Goal: Task Accomplishment & Management: Manage account settings

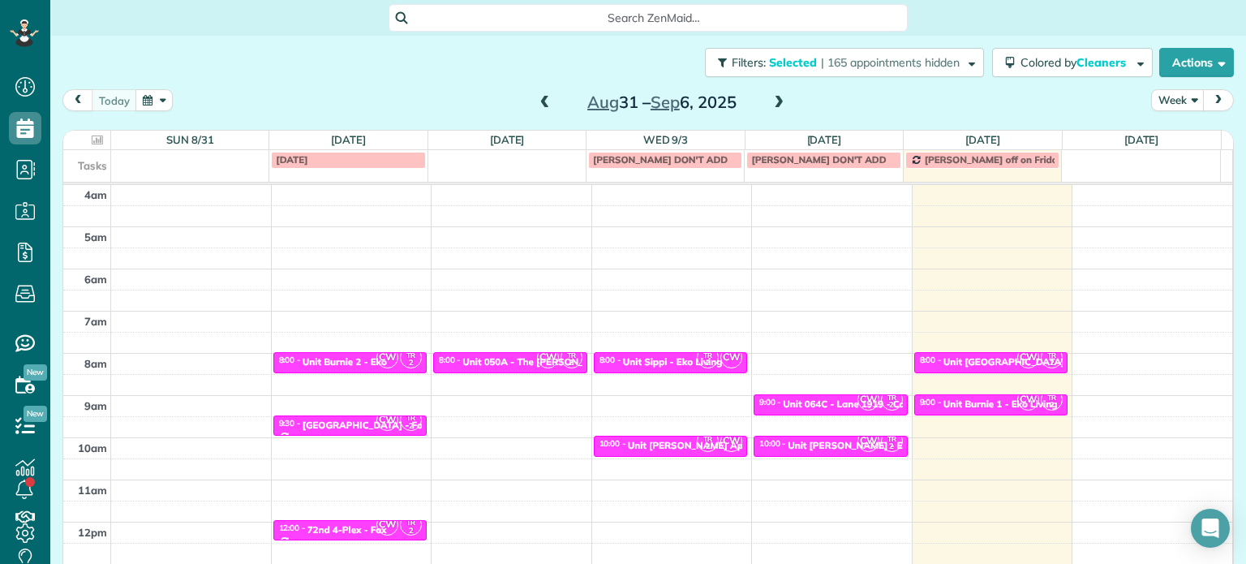
scroll to position [127, 0]
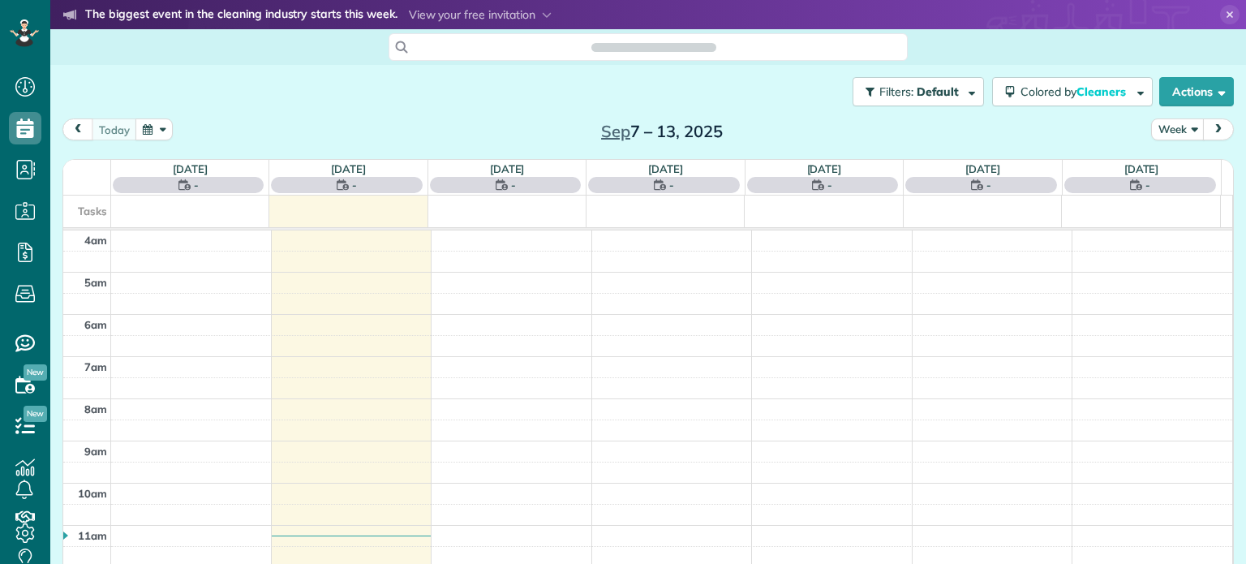
scroll to position [127, 0]
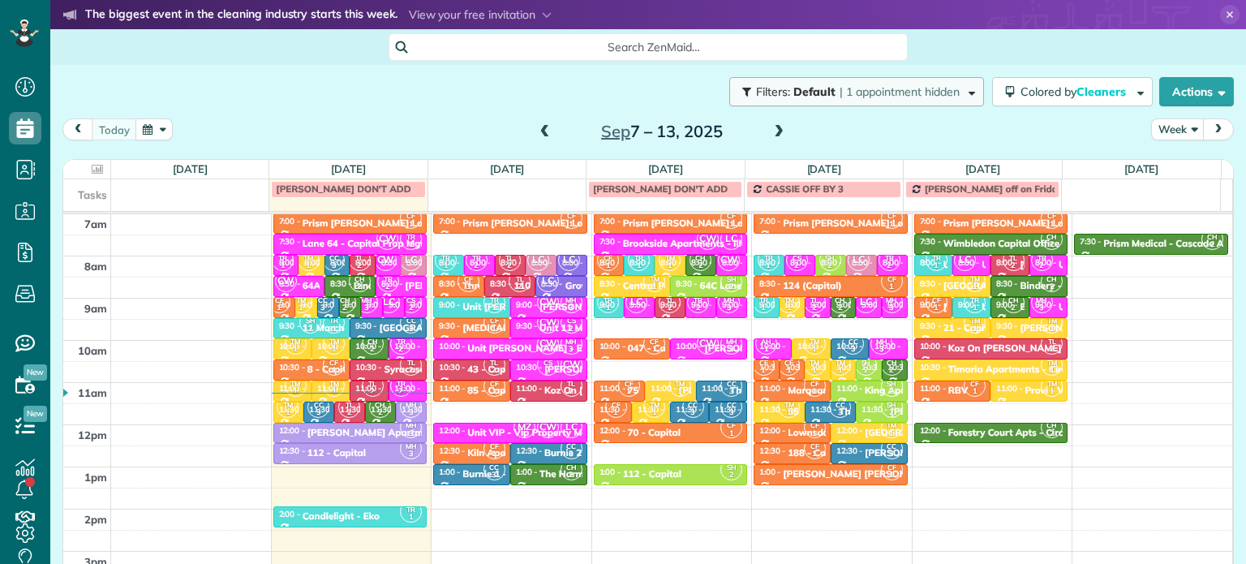
click at [934, 97] on span "| 1 appointment hidden" at bounding box center [899, 91] width 120 height 15
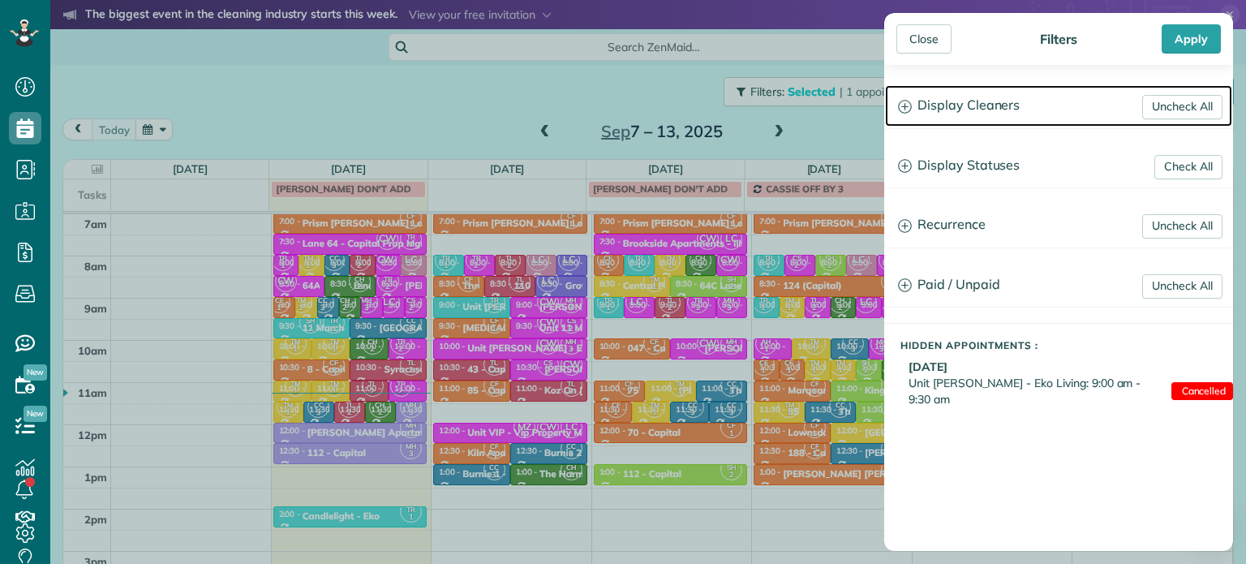
click at [954, 104] on h3 "Display Cleaners" at bounding box center [1058, 105] width 347 height 41
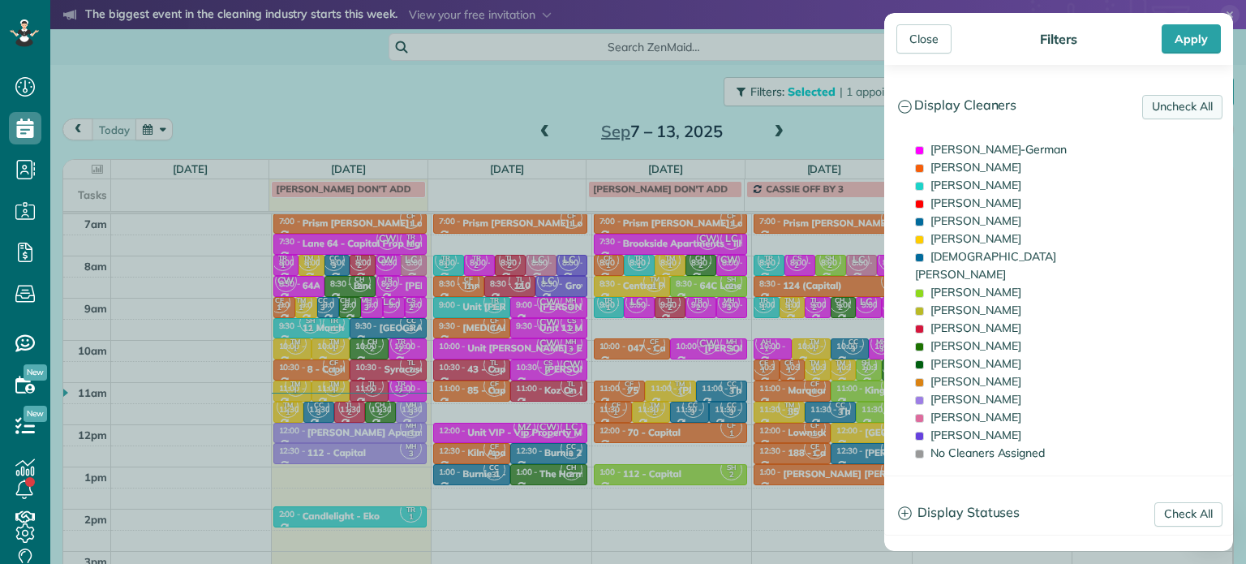
click at [1156, 97] on link "Uncheck All" at bounding box center [1182, 107] width 80 height 24
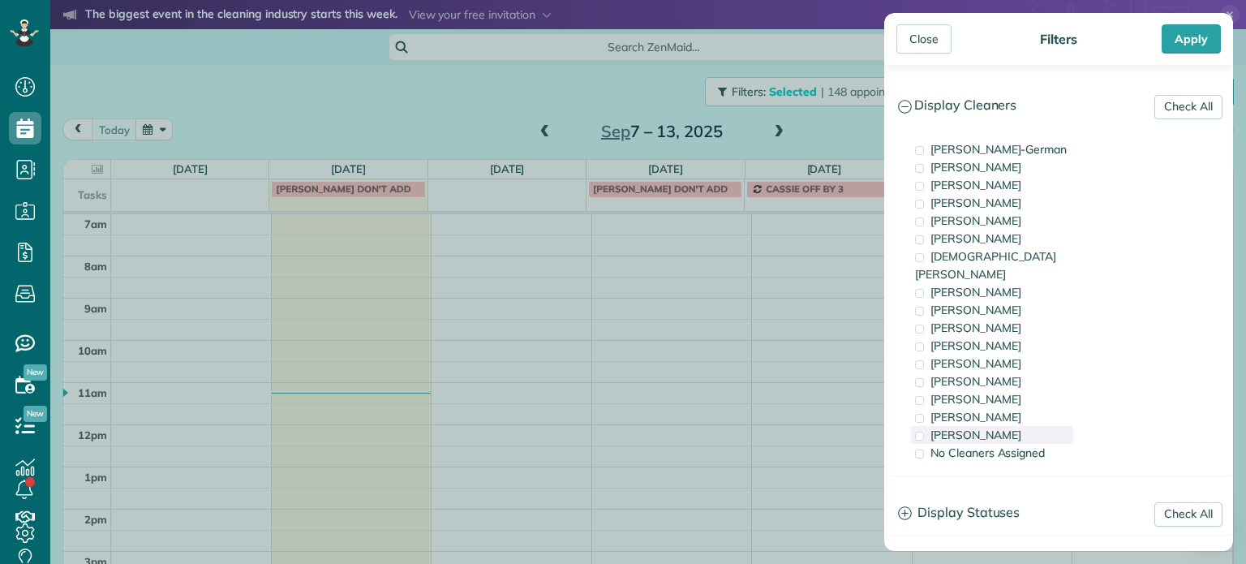
click at [990, 427] on span "[PERSON_NAME]" at bounding box center [975, 434] width 91 height 15
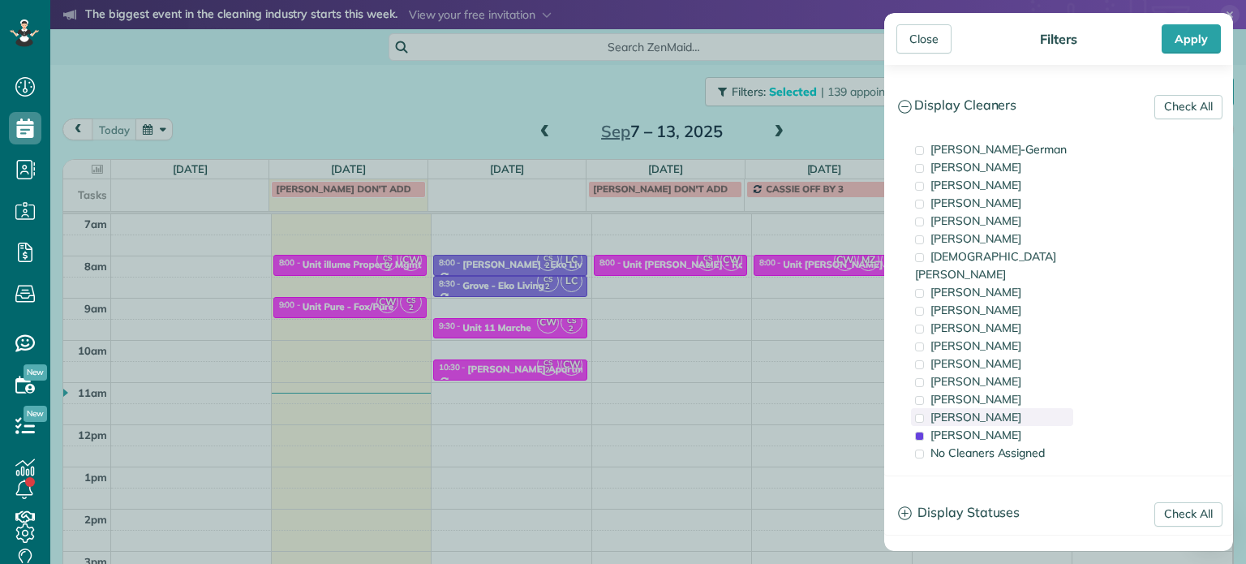
click at [990, 410] on span "[PERSON_NAME]" at bounding box center [975, 417] width 91 height 15
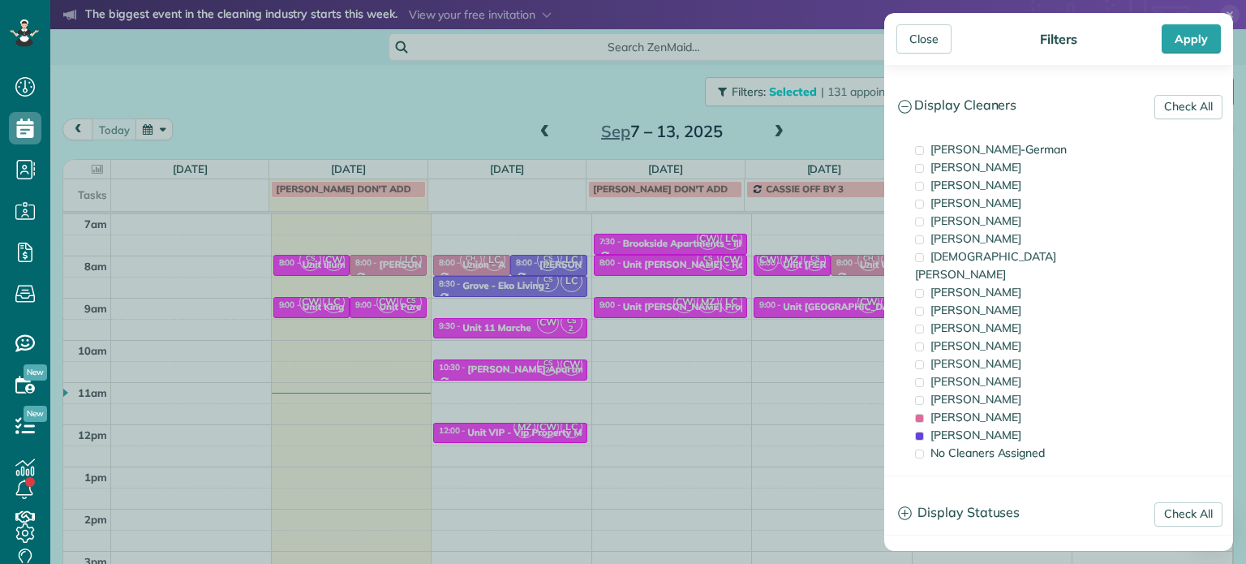
click at [666, 484] on div "Close Filters Apply Check All Display Cleaners Christina Wright-German Cassie F…" at bounding box center [623, 282] width 1246 height 564
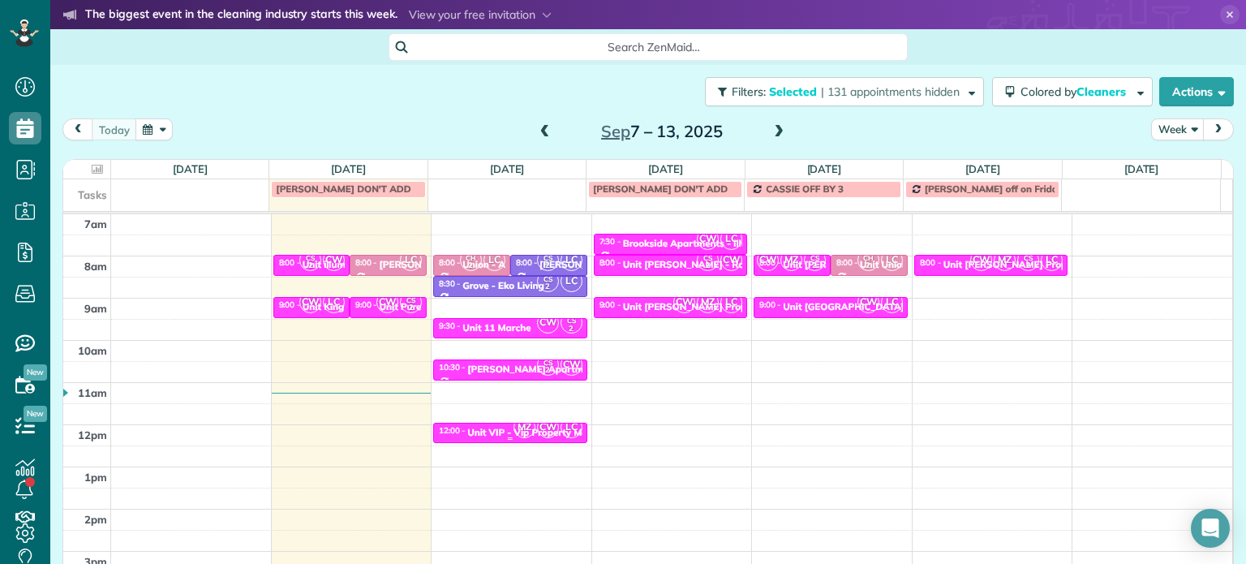
click at [530, 440] on div at bounding box center [510, 439] width 152 height 6
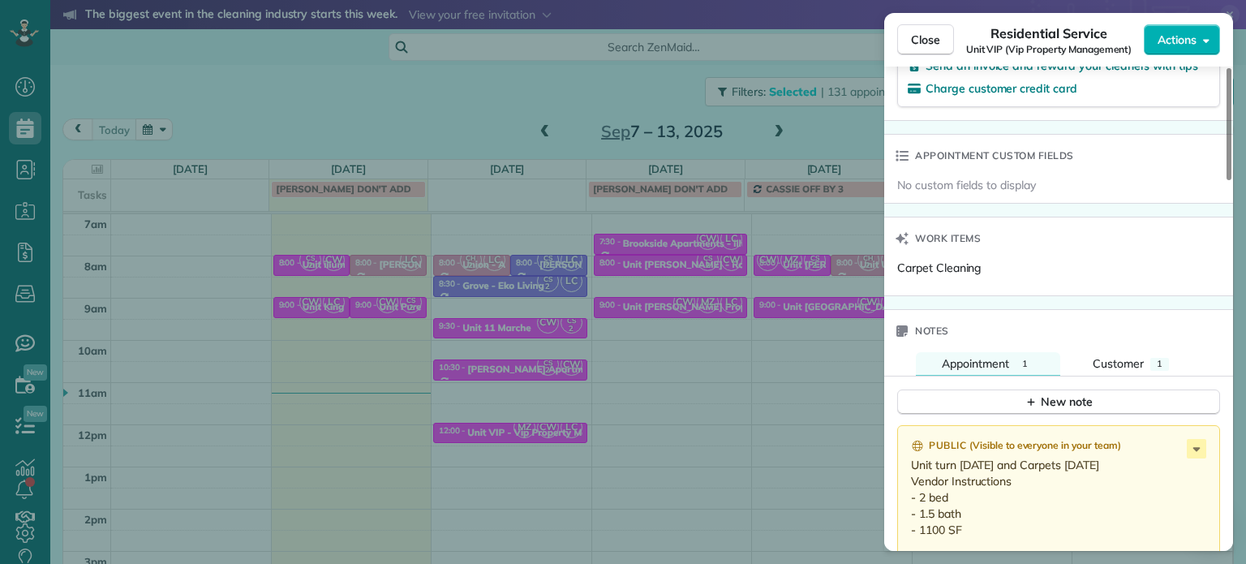
scroll to position [1225, 0]
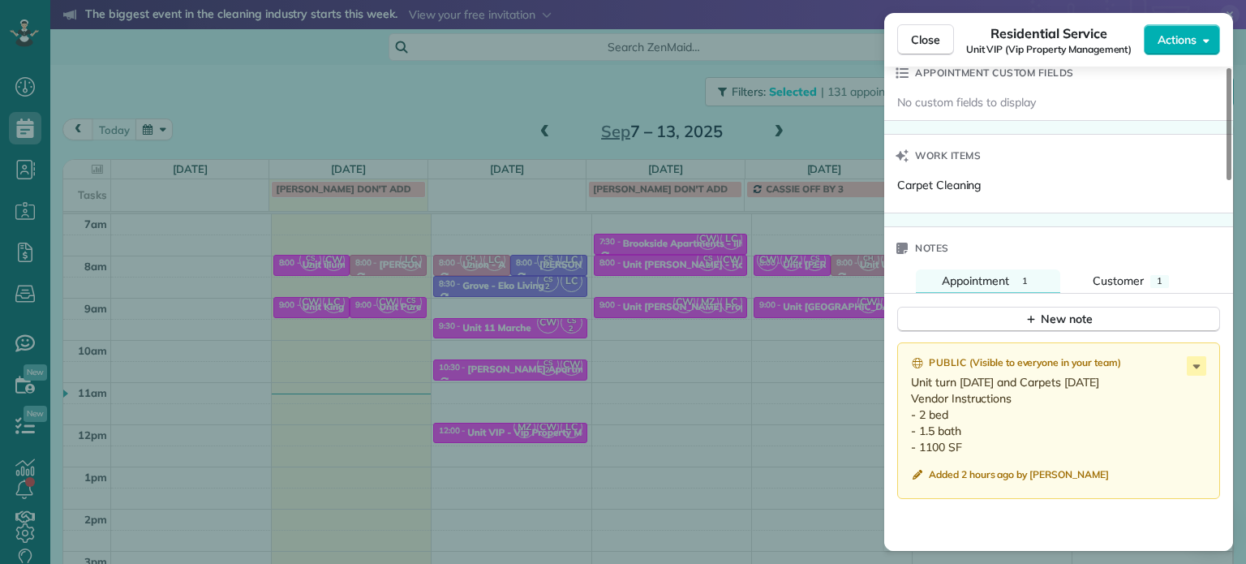
click at [1129, 257] on div "Notes" at bounding box center [1058, 248] width 349 height 42
click at [1135, 288] on span "Customer" at bounding box center [1117, 280] width 51 height 15
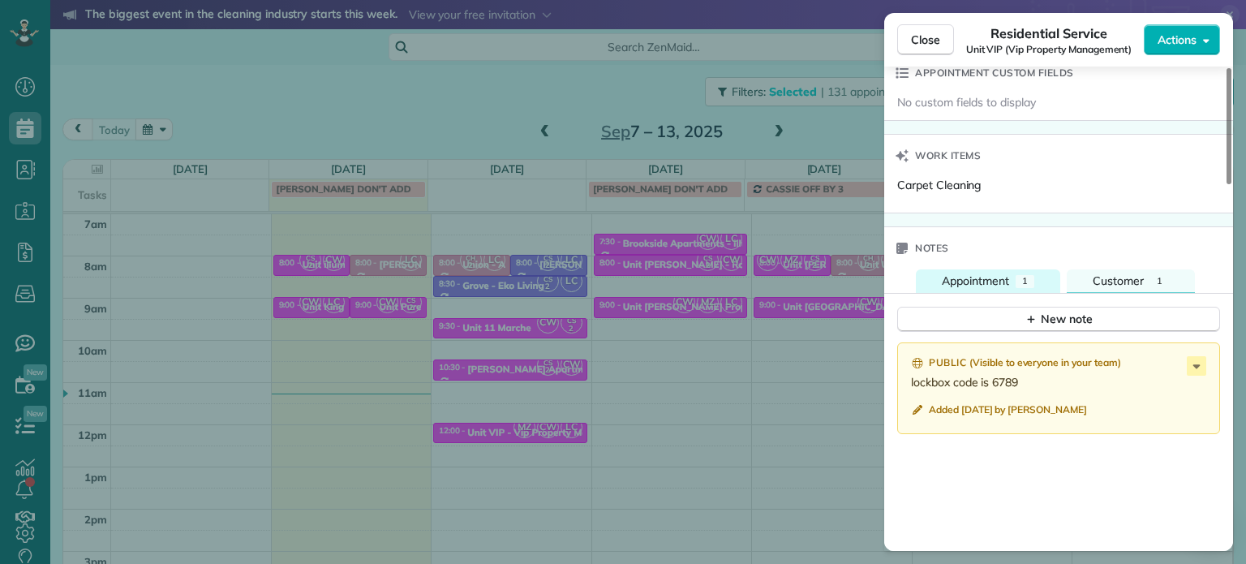
click at [977, 288] on span "Appointment" at bounding box center [975, 280] width 67 height 15
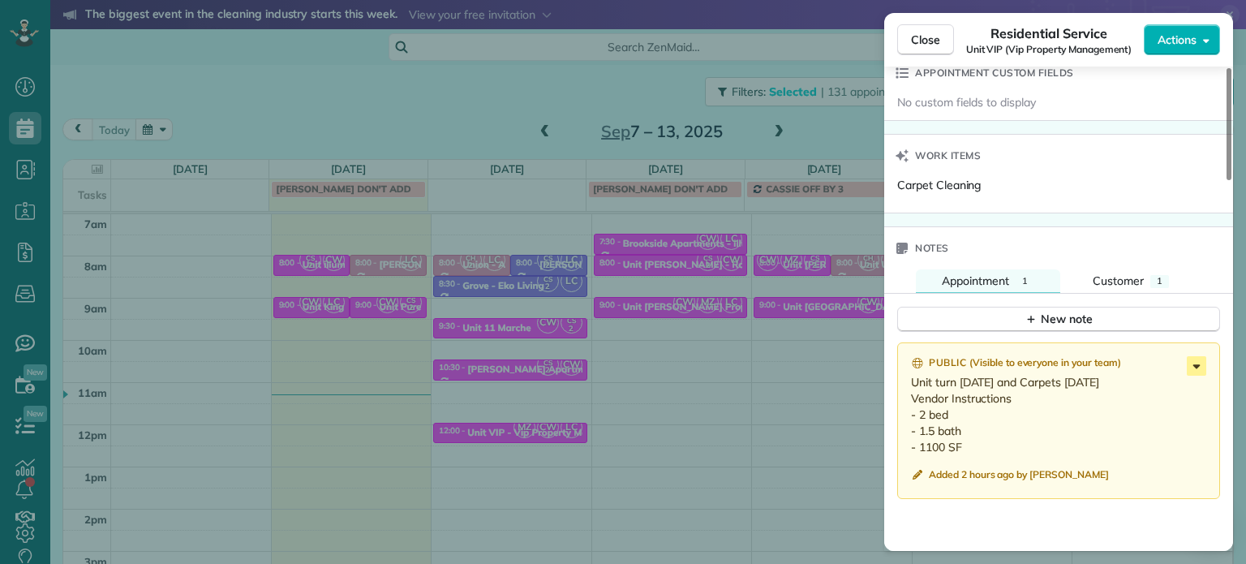
click at [1195, 368] on icon at bounding box center [1196, 366] width 7 height 4
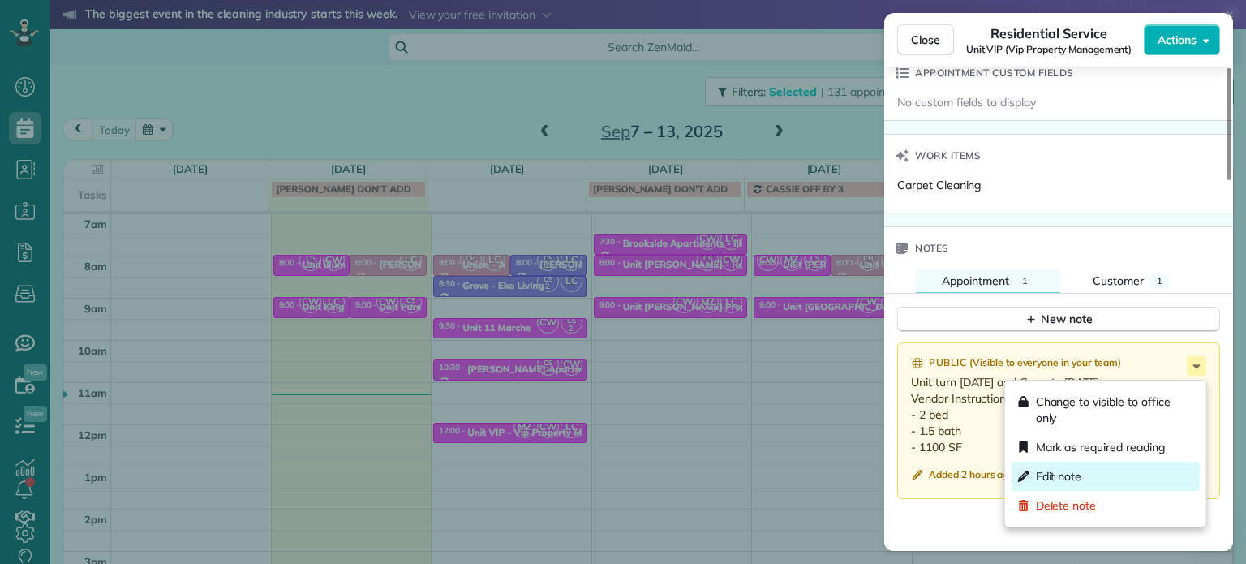
click at [1084, 480] on div "Edit note" at bounding box center [1105, 475] width 188 height 29
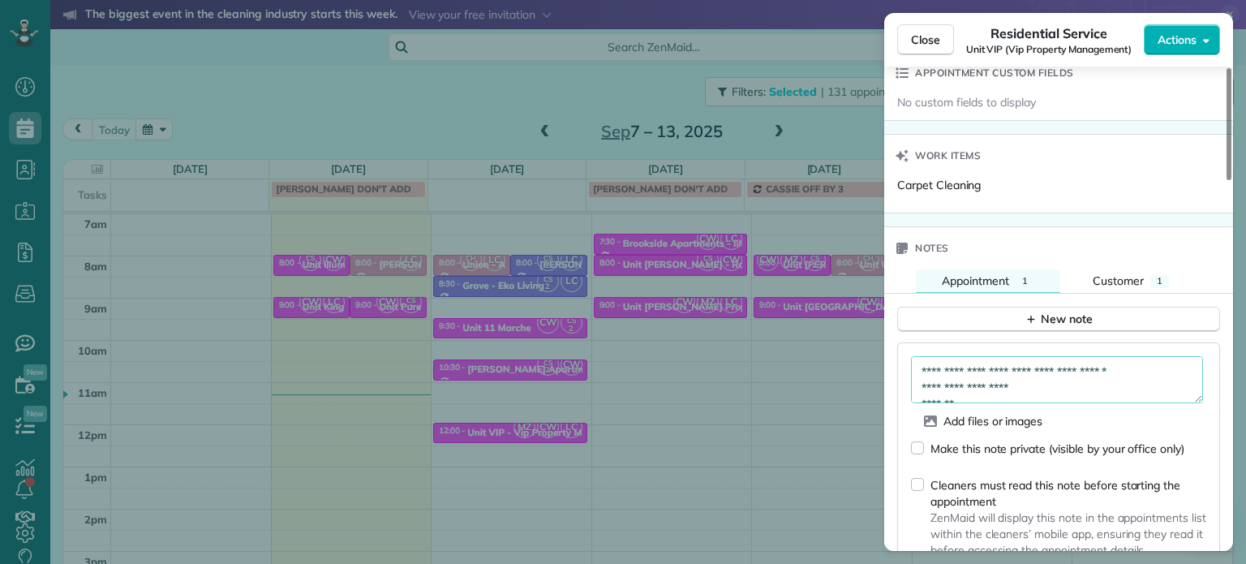
click at [1064, 392] on textarea "**********" at bounding box center [1057, 379] width 292 height 47
paste textarea "**********"
paste textarea "********"
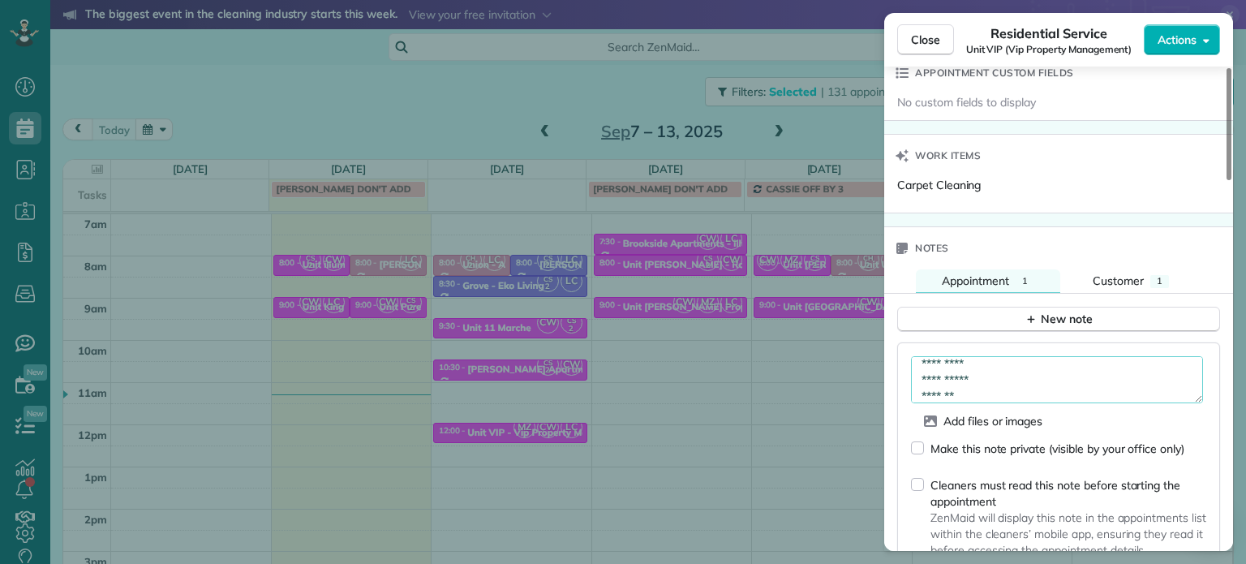
type textarea "**********"
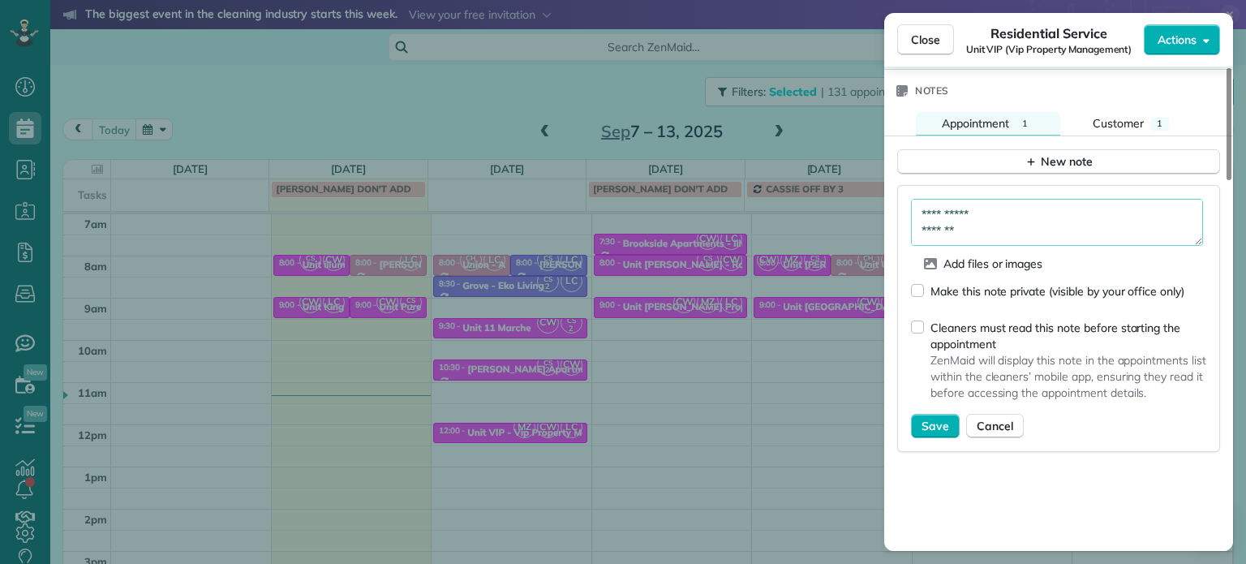
scroll to position [1387, 0]
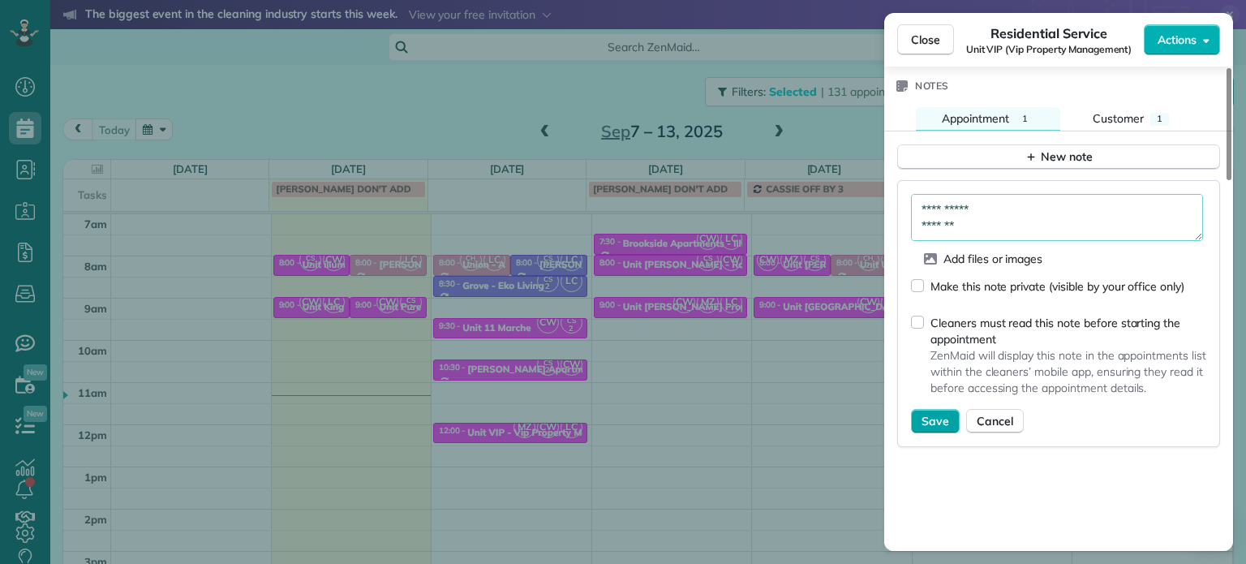
click at [938, 426] on span "Save" at bounding box center [935, 421] width 28 height 16
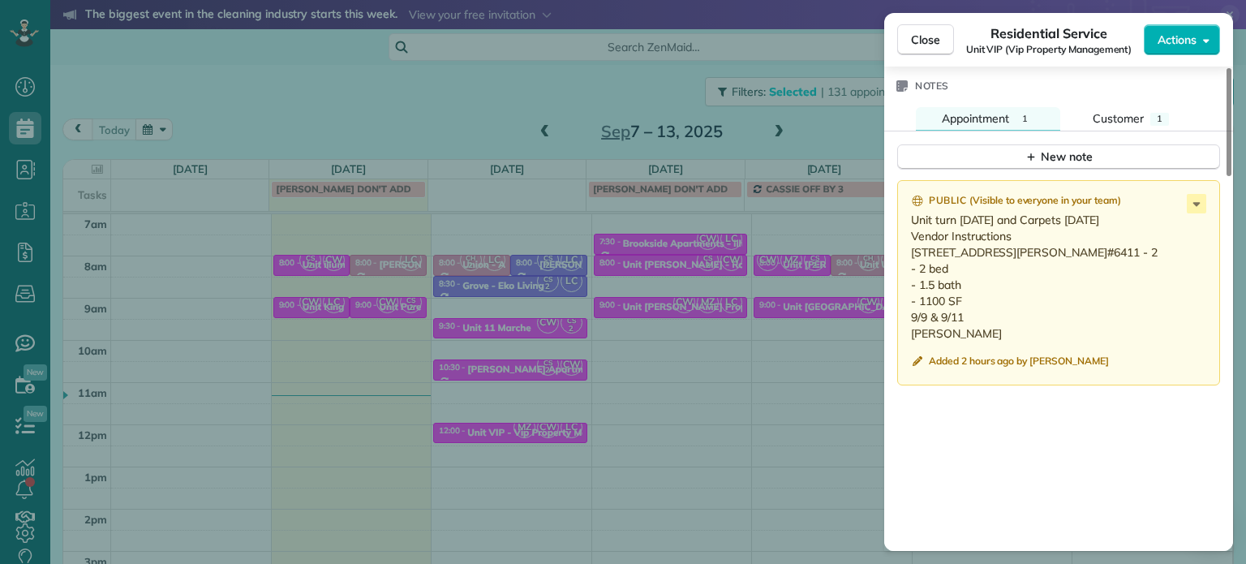
click at [611, 372] on div "Close Residential Service Unit VIP (Vip Property Management) Actions Status Act…" at bounding box center [623, 282] width 1246 height 564
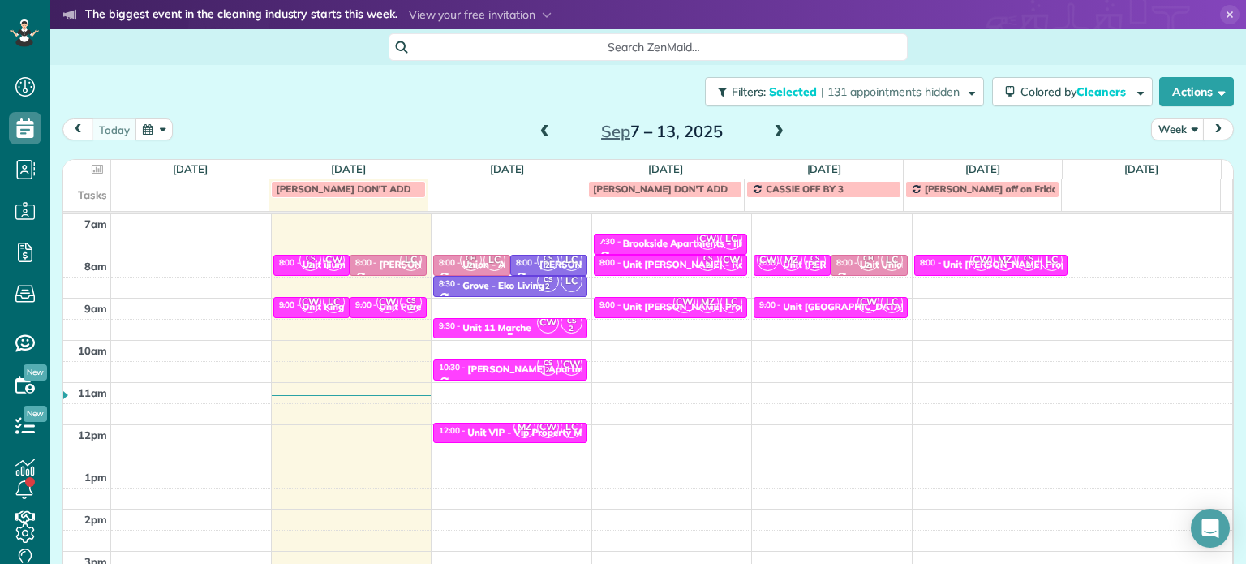
click at [517, 322] on div "Unit 11 Marche" at bounding box center [496, 327] width 68 height 11
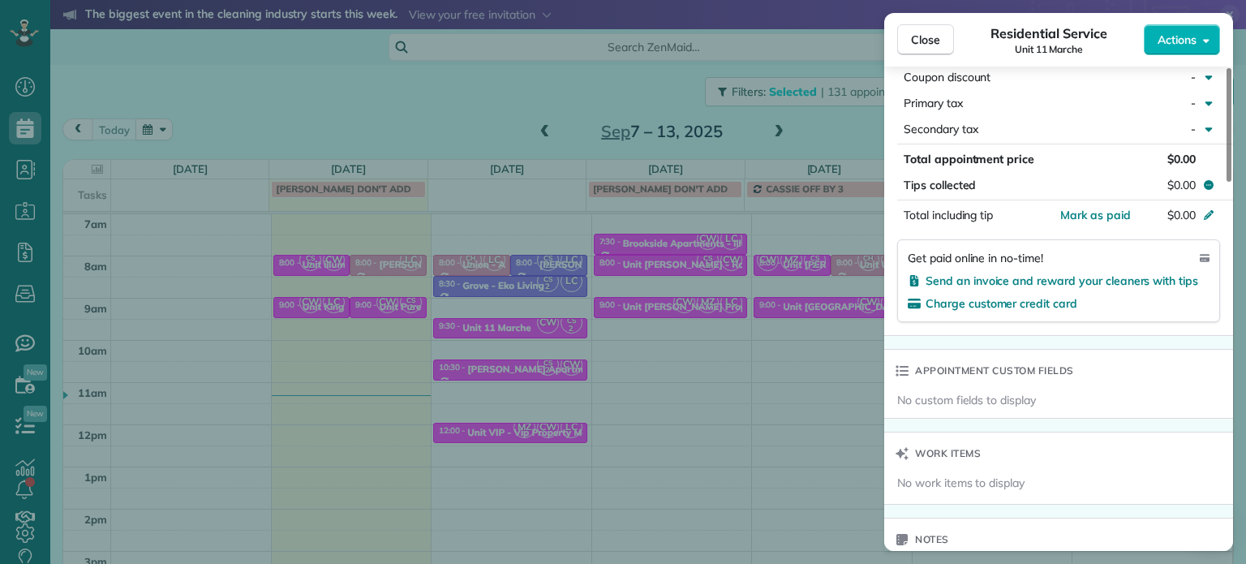
scroll to position [1307, 0]
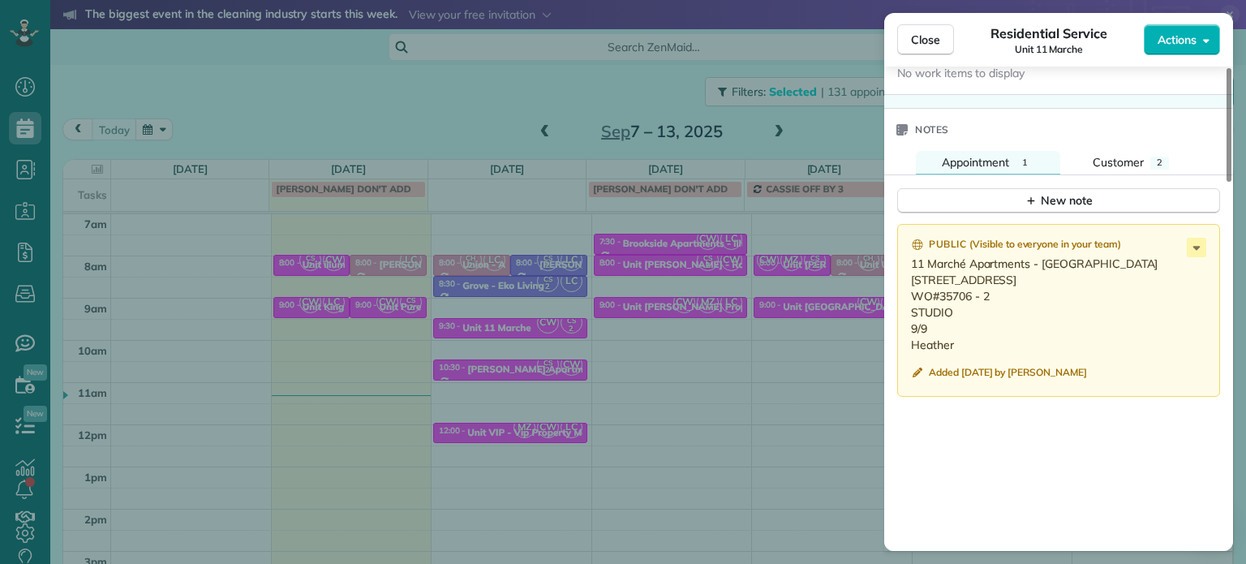
click at [719, 386] on div "Close Residential Service Unit 11 Marche Actions Status Active Unit 11 Marche ·…" at bounding box center [623, 282] width 1246 height 564
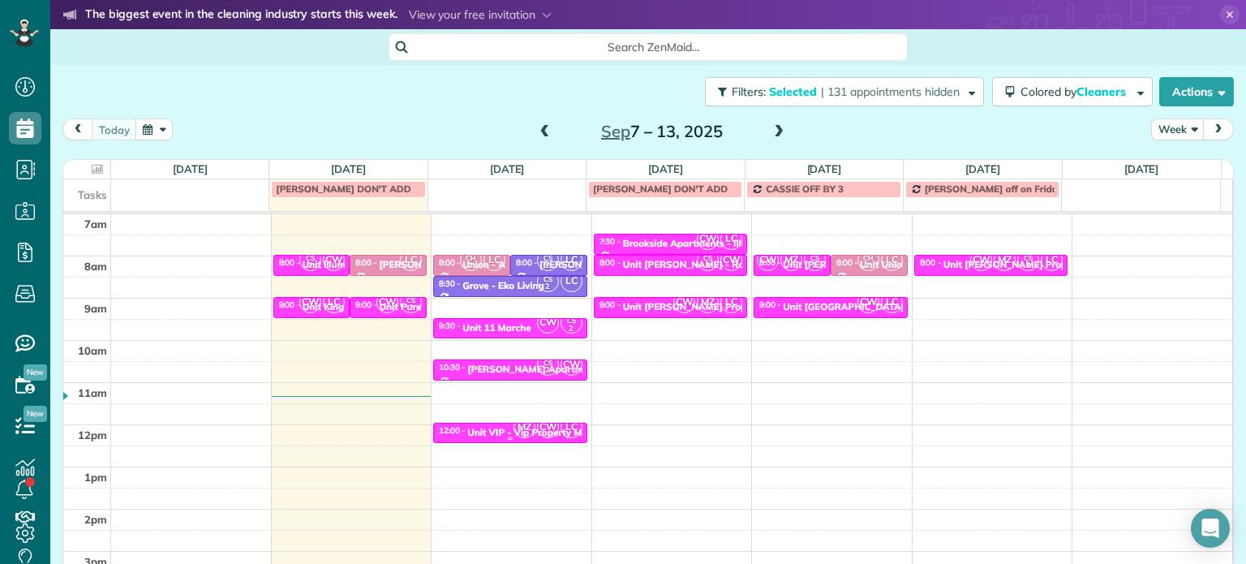
click at [498, 428] on div "Unit VIP - Vip Property Management" at bounding box center [549, 432] width 165 height 11
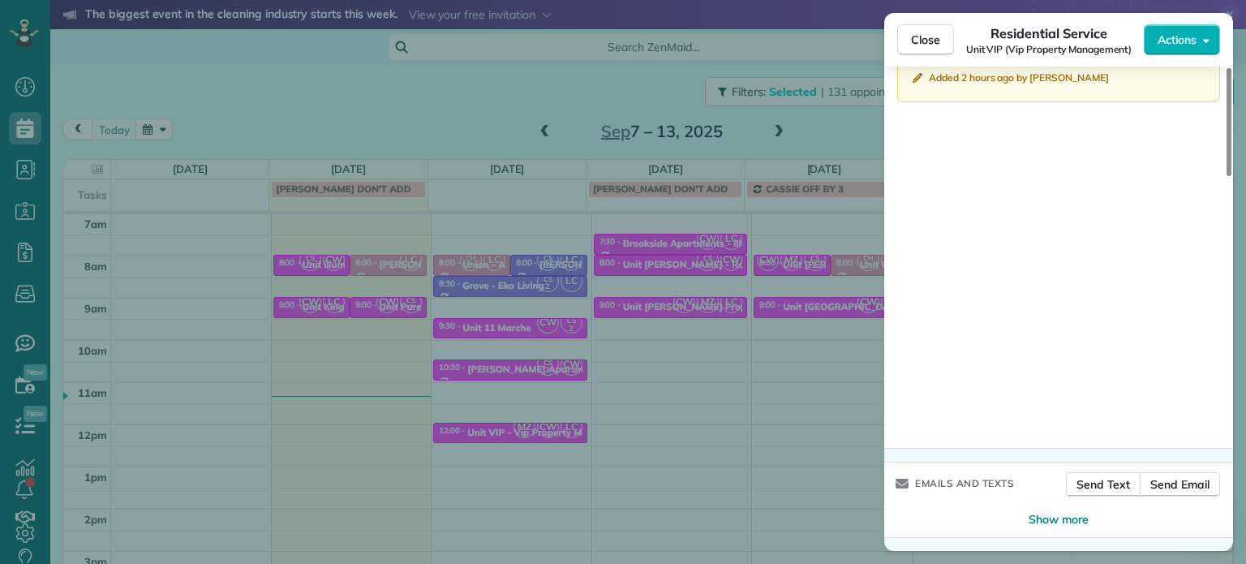
scroll to position [1431, 0]
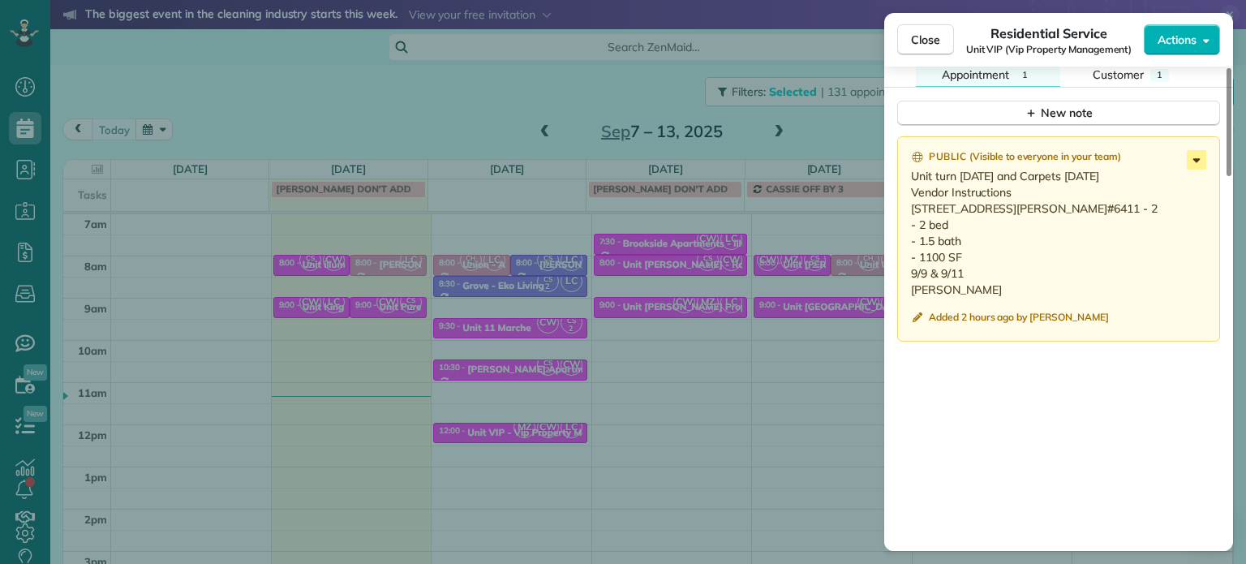
click at [1197, 162] on icon at bounding box center [1196, 160] width 7 height 4
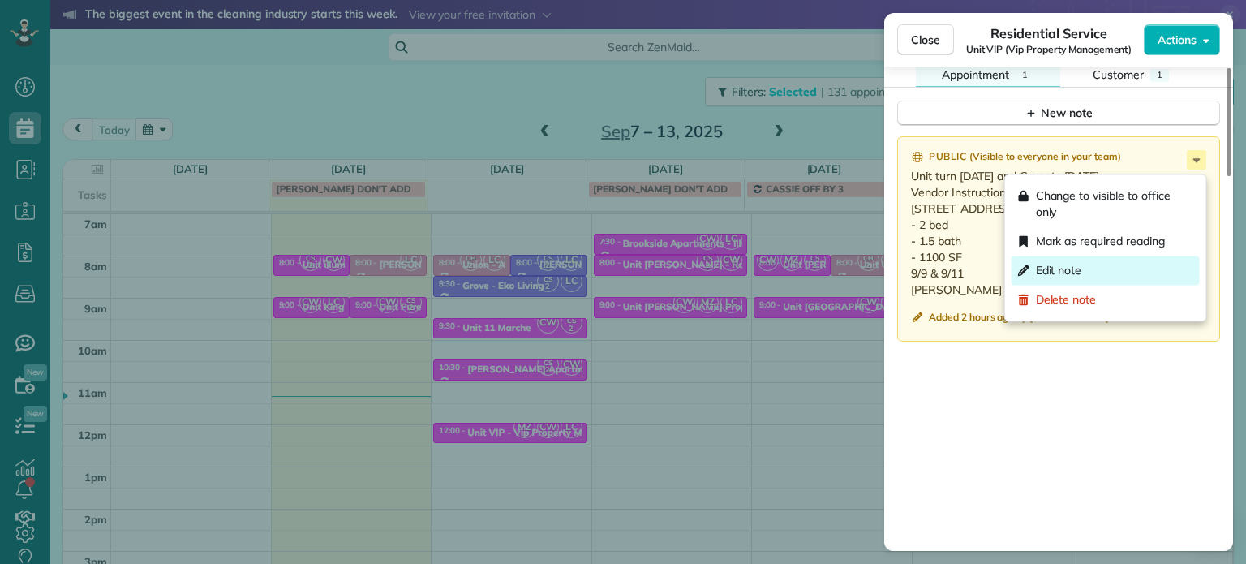
click at [1125, 268] on div "Edit note" at bounding box center [1105, 269] width 188 height 29
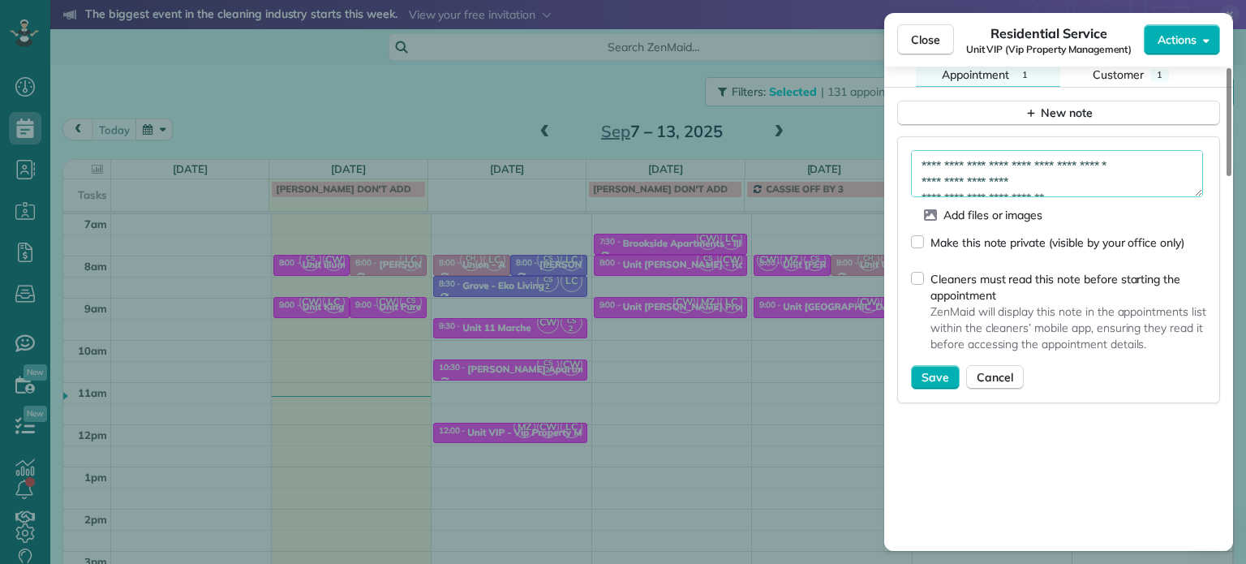
click at [1137, 188] on textarea "**********" at bounding box center [1057, 173] width 292 height 47
paste textarea "**********"
type textarea "**********"
click at [941, 383] on span "Save" at bounding box center [935, 377] width 28 height 16
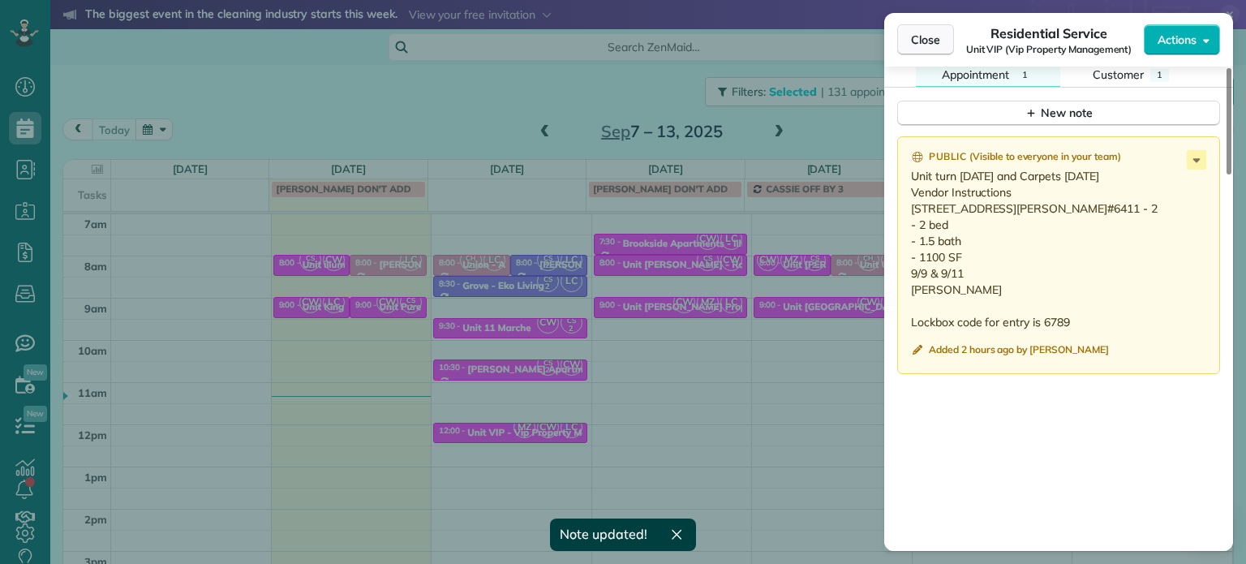
click at [937, 45] on span "Close" at bounding box center [925, 40] width 29 height 16
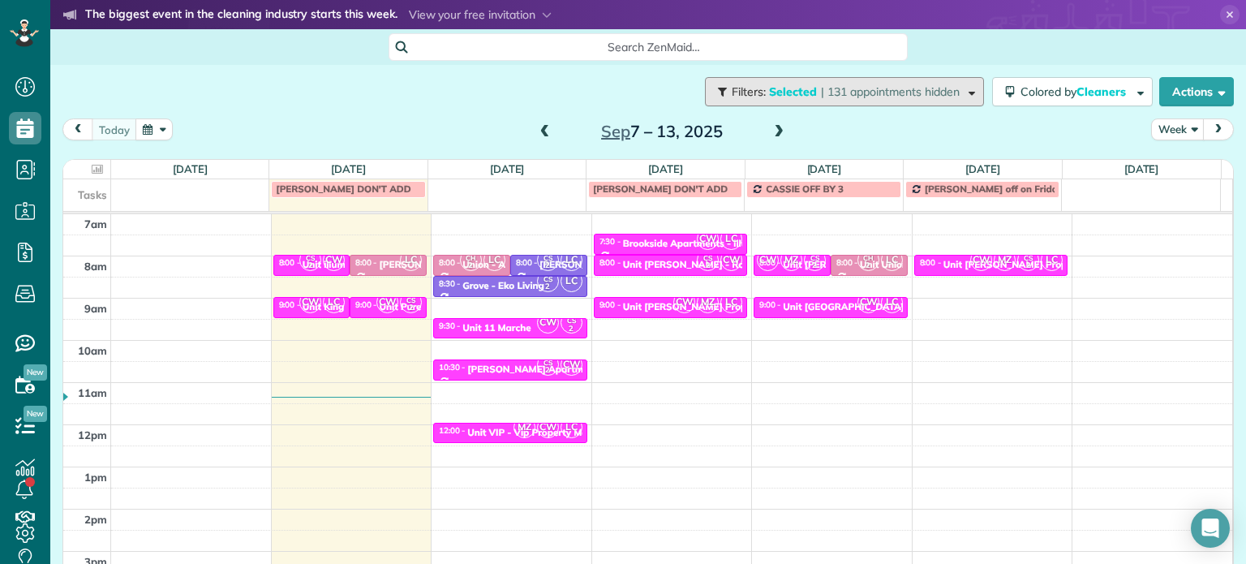
click at [935, 97] on span "| 131 appointments hidden" at bounding box center [890, 91] width 139 height 15
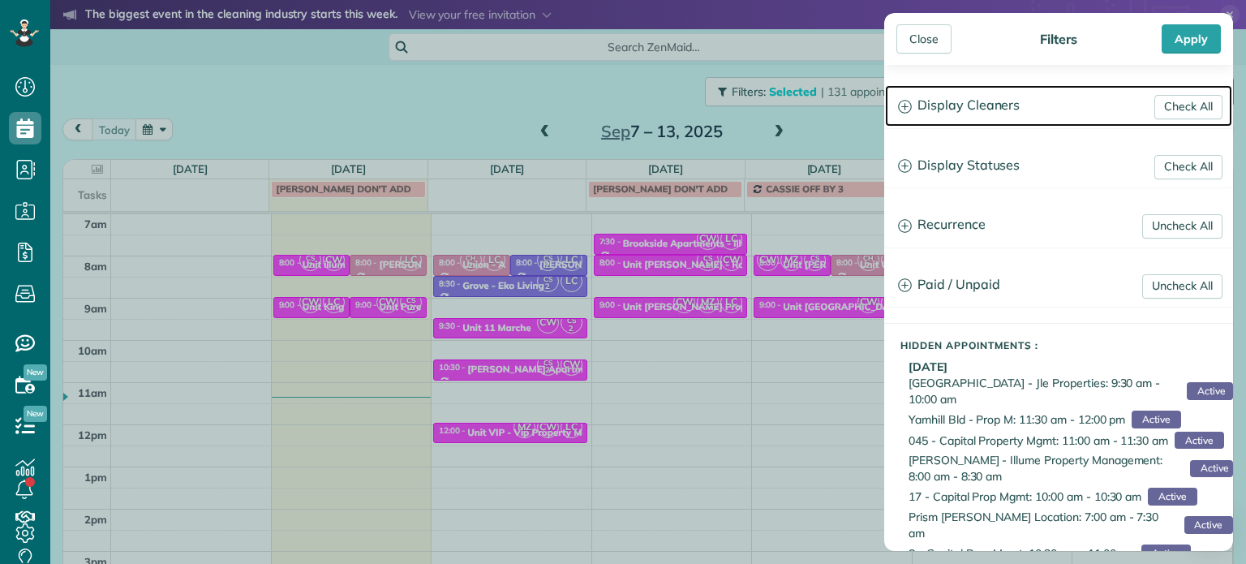
click at [975, 108] on h3 "Display Cleaners" at bounding box center [1058, 105] width 347 height 41
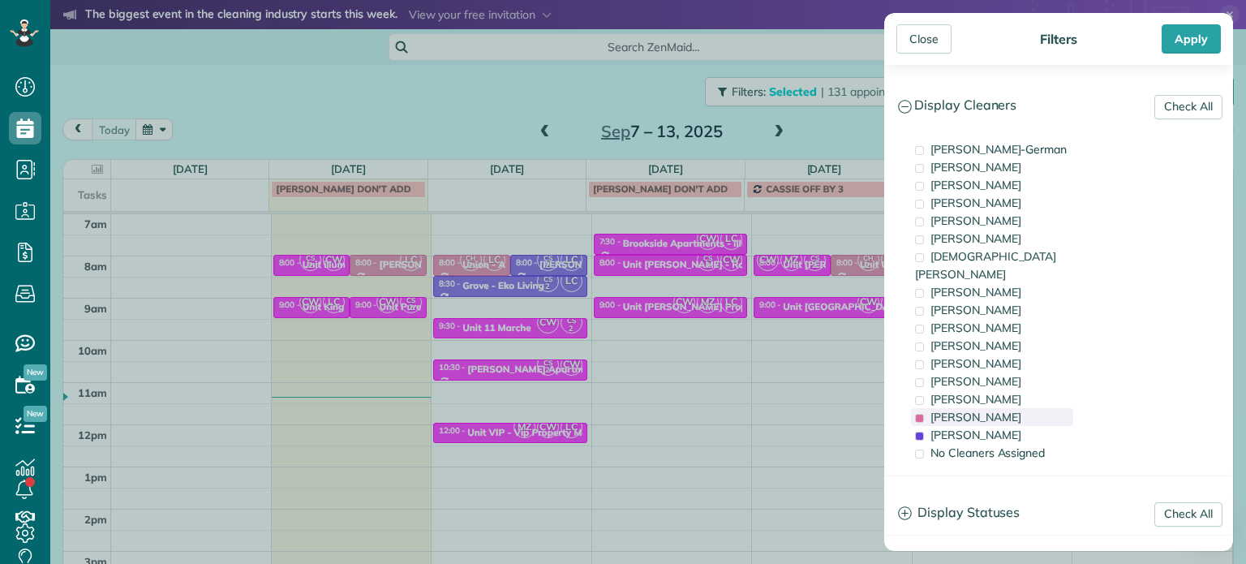
click at [1010, 408] on div "[PERSON_NAME]" at bounding box center [992, 417] width 162 height 18
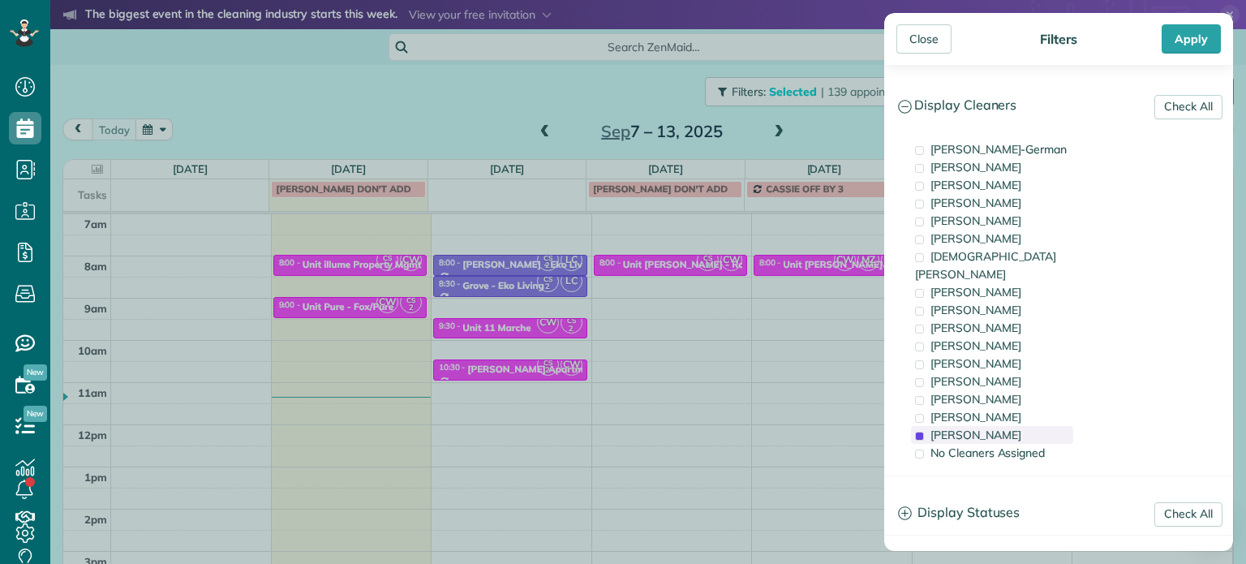
click at [1012, 426] on div "[PERSON_NAME]" at bounding box center [992, 435] width 162 height 18
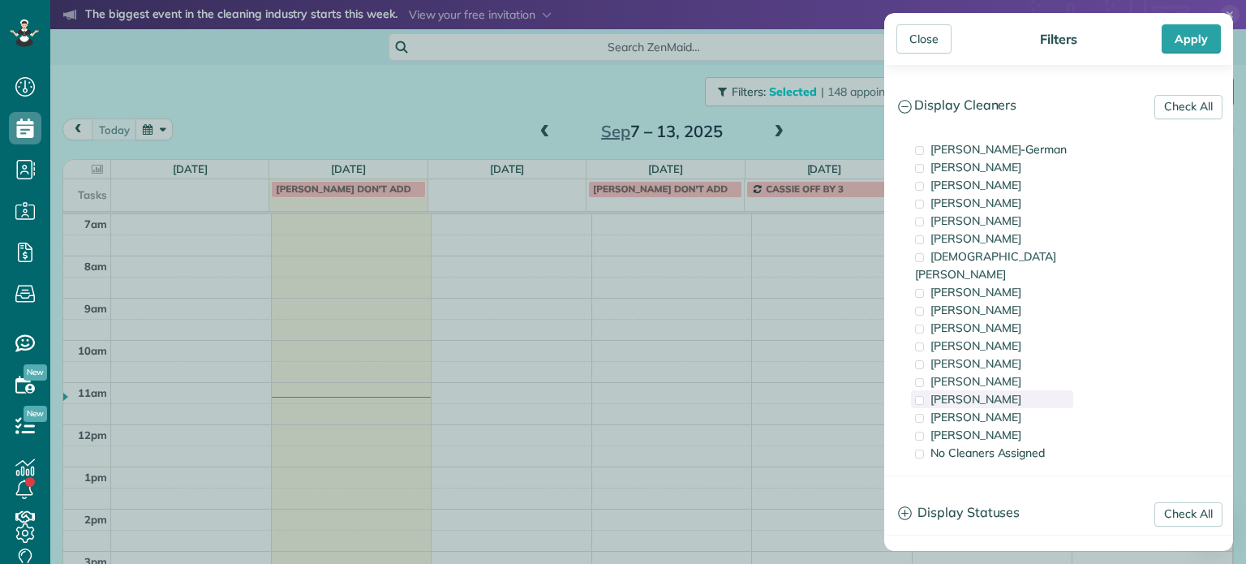
click at [1012, 390] on div "[PERSON_NAME]" at bounding box center [992, 399] width 162 height 18
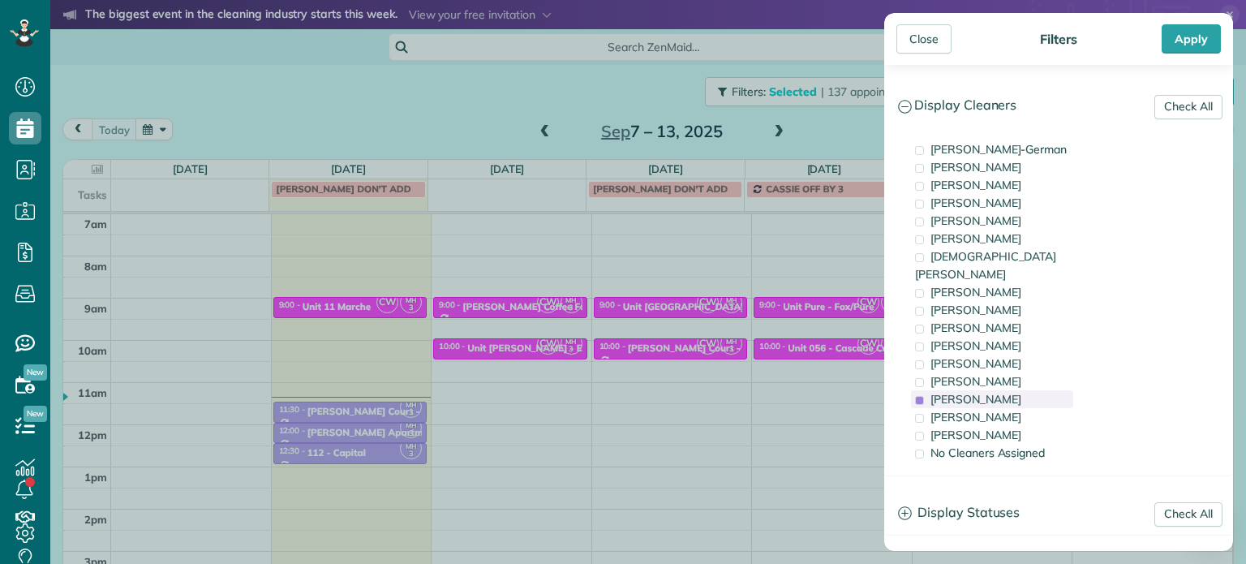
click at [1012, 390] on div "[PERSON_NAME]" at bounding box center [992, 399] width 162 height 18
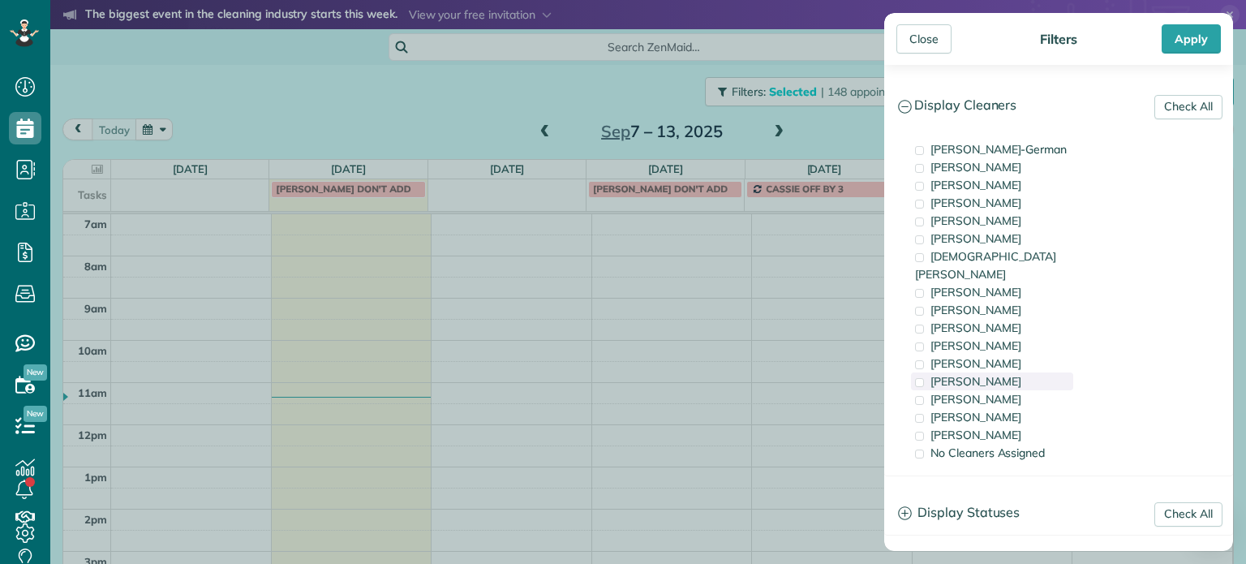
click at [1009, 372] on div "[PERSON_NAME]" at bounding box center [992, 381] width 162 height 18
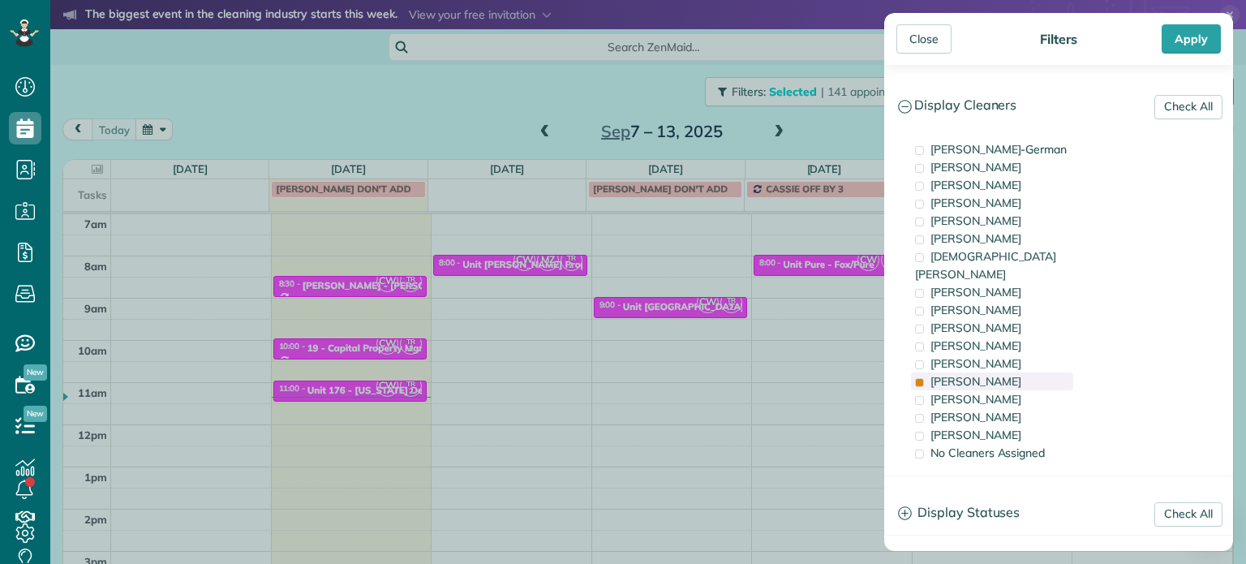
click at [1009, 372] on div "[PERSON_NAME]" at bounding box center [992, 381] width 162 height 18
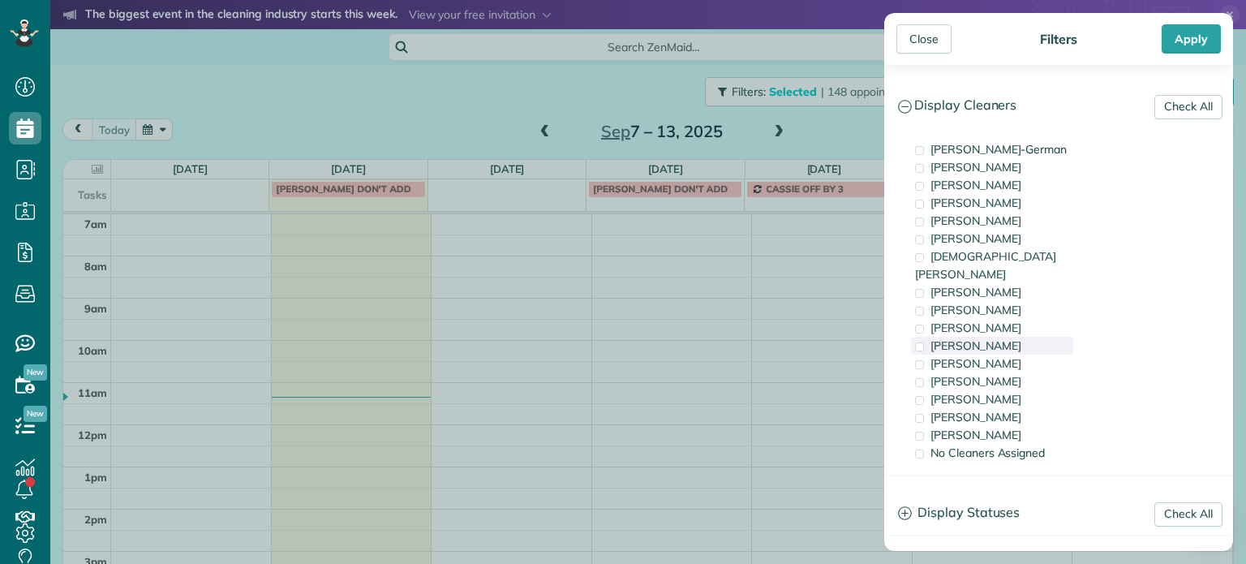
click at [1007, 337] on div "[PERSON_NAME]" at bounding box center [992, 346] width 162 height 18
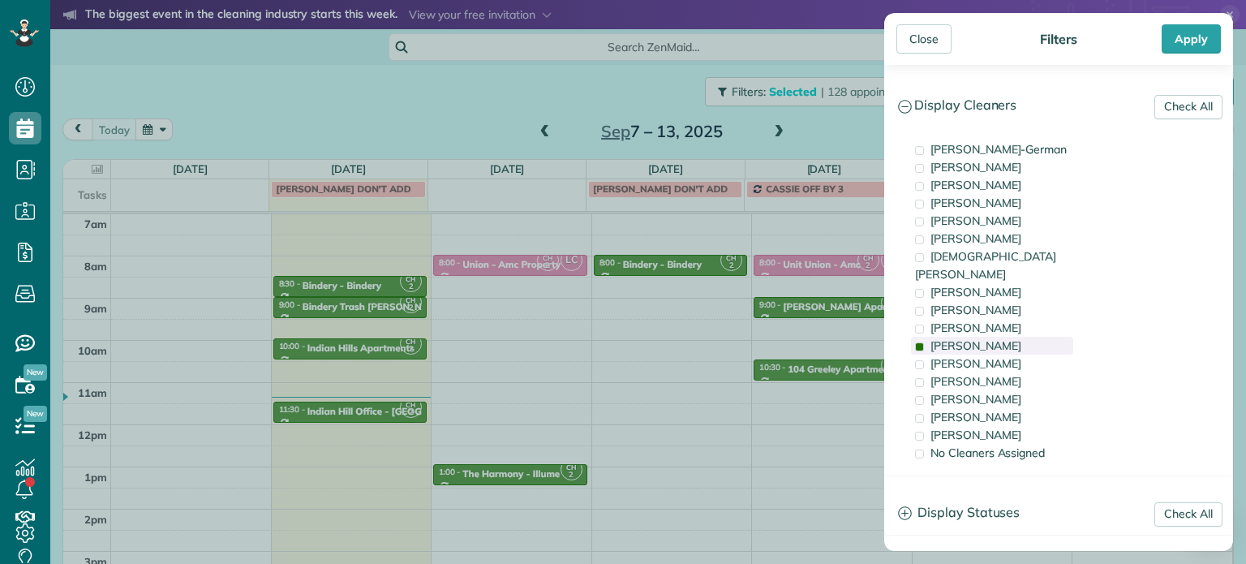
click at [1007, 337] on div "[PERSON_NAME]" at bounding box center [992, 346] width 162 height 18
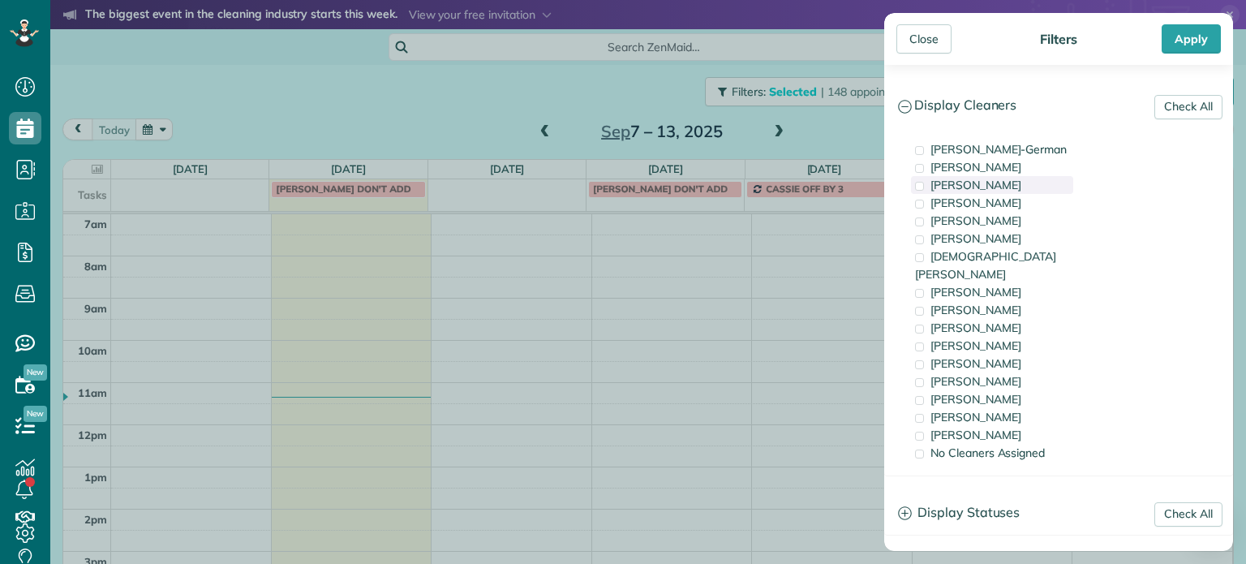
click at [1006, 187] on span "[PERSON_NAME]" at bounding box center [975, 185] width 91 height 15
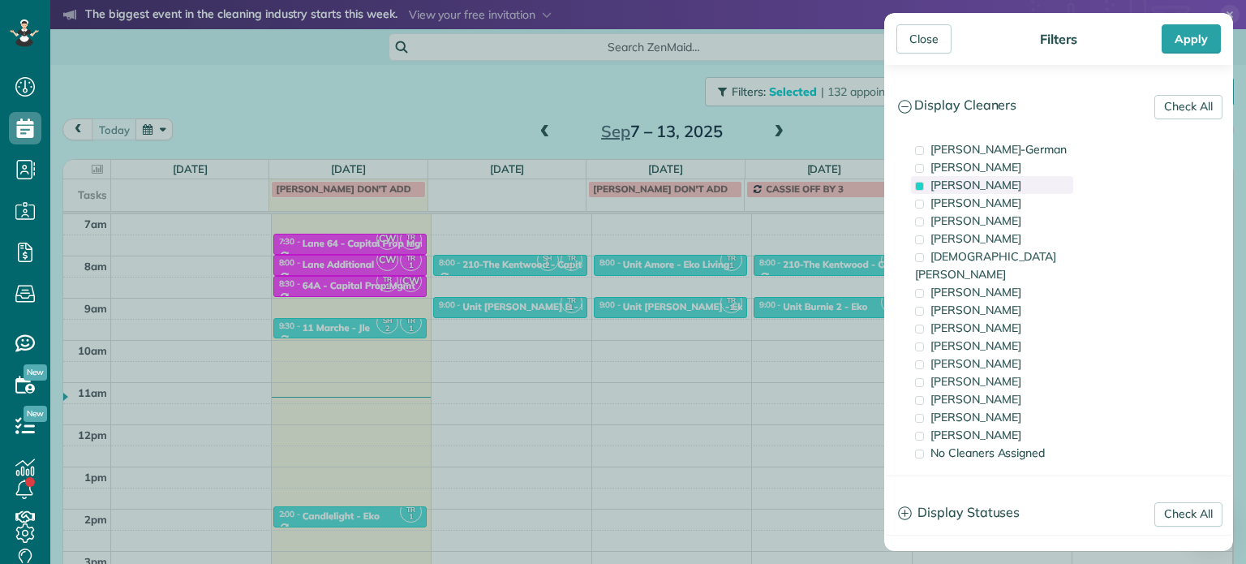
click at [1006, 187] on span "[PERSON_NAME]" at bounding box center [975, 185] width 91 height 15
